Goal: Navigation & Orientation: Find specific page/section

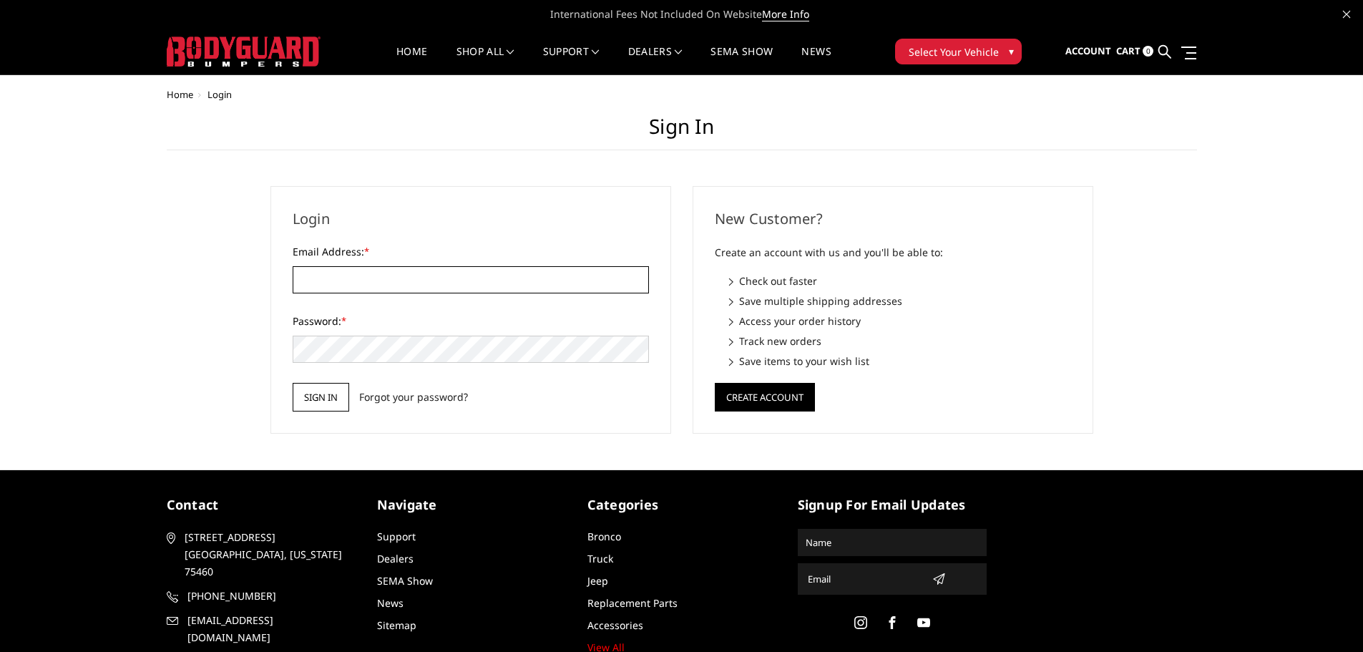
type input "[PERSON_NAME][EMAIL_ADDRESS][DOMAIN_NAME]"
click at [324, 395] on input "Sign in" at bounding box center [321, 397] width 57 height 29
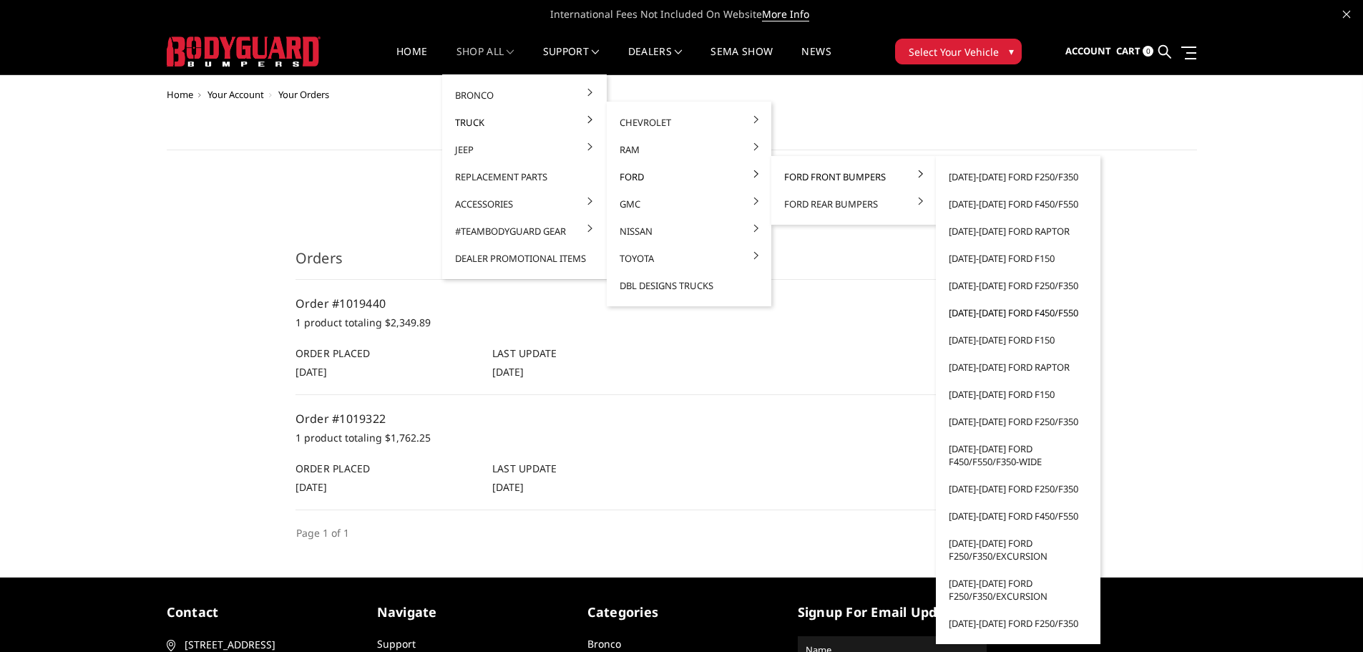
click at [982, 314] on link "[DATE]-[DATE] Ford F450/F550" at bounding box center [1018, 312] width 153 height 27
